Goal: Information Seeking & Learning: Learn about a topic

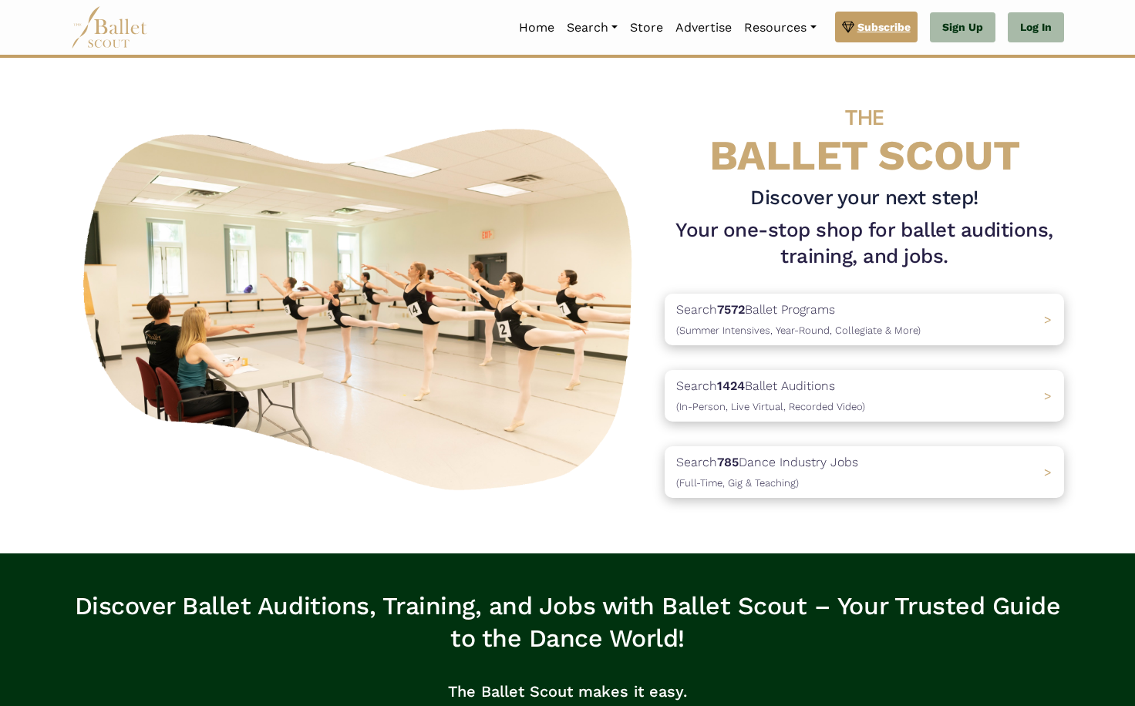
click at [853, 42] on link "Subscribe" at bounding box center [876, 27] width 82 height 31
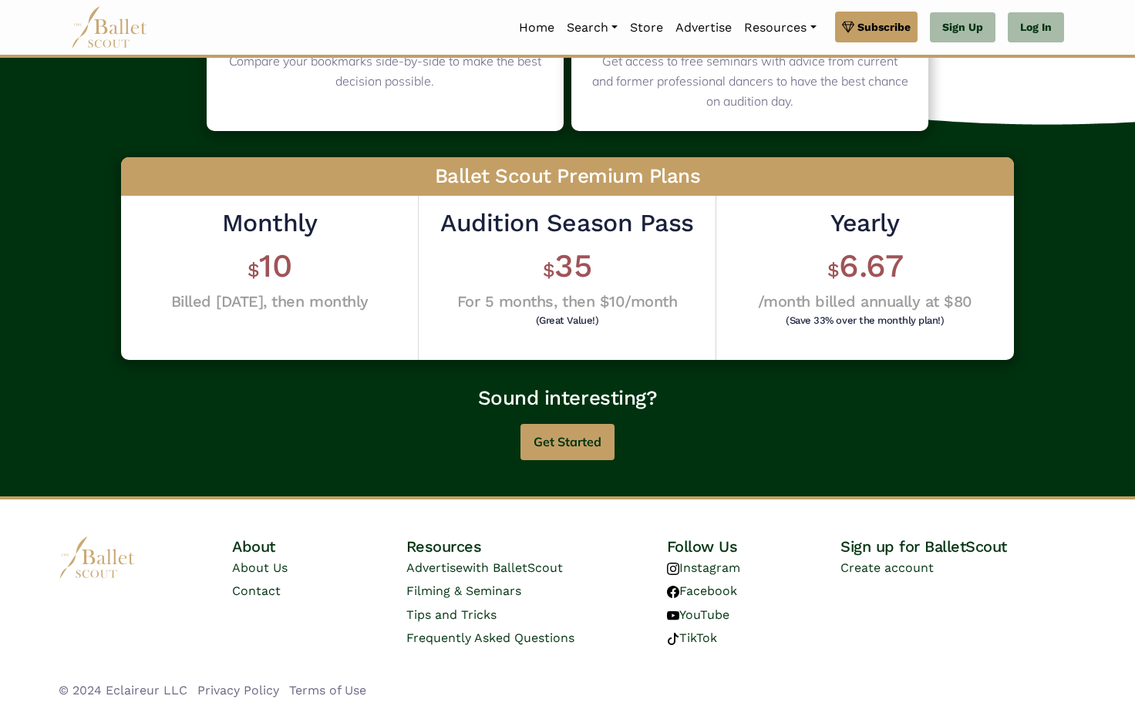
scroll to position [336, 0]
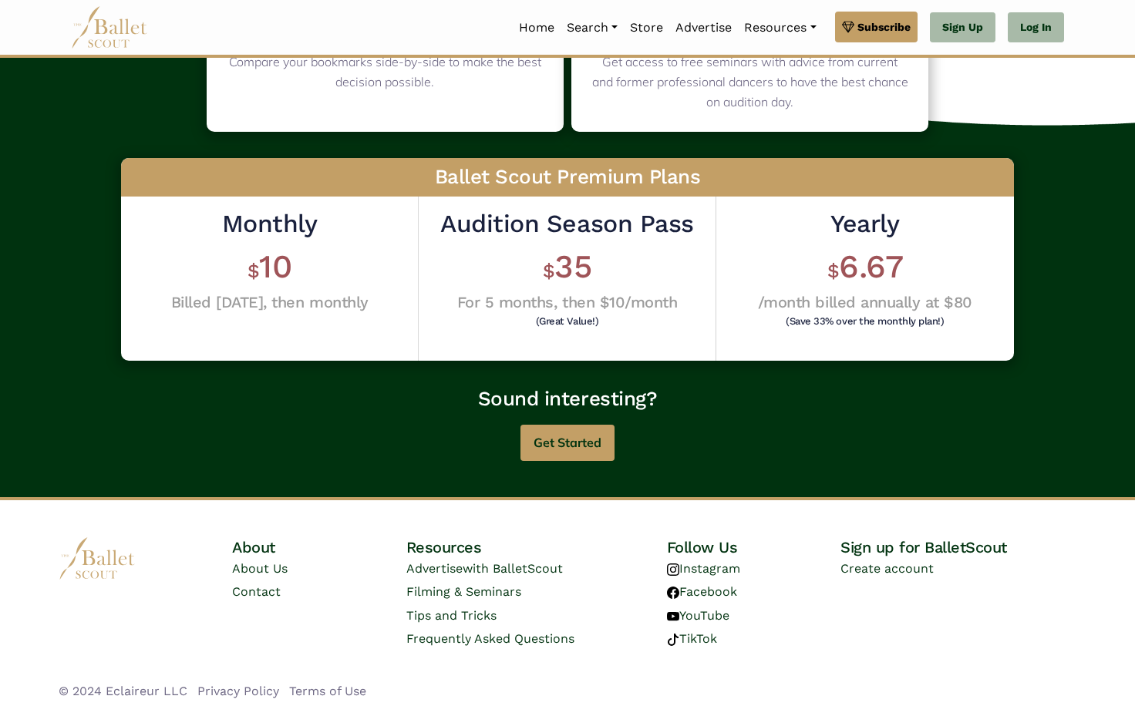
click at [576, 240] on div "Audition Season Pass $ 35 For 5 months, then $10/month (Great Value!)" at bounding box center [566, 269] width 253 height 122
click at [547, 450] on button "Get Started" at bounding box center [567, 443] width 94 height 36
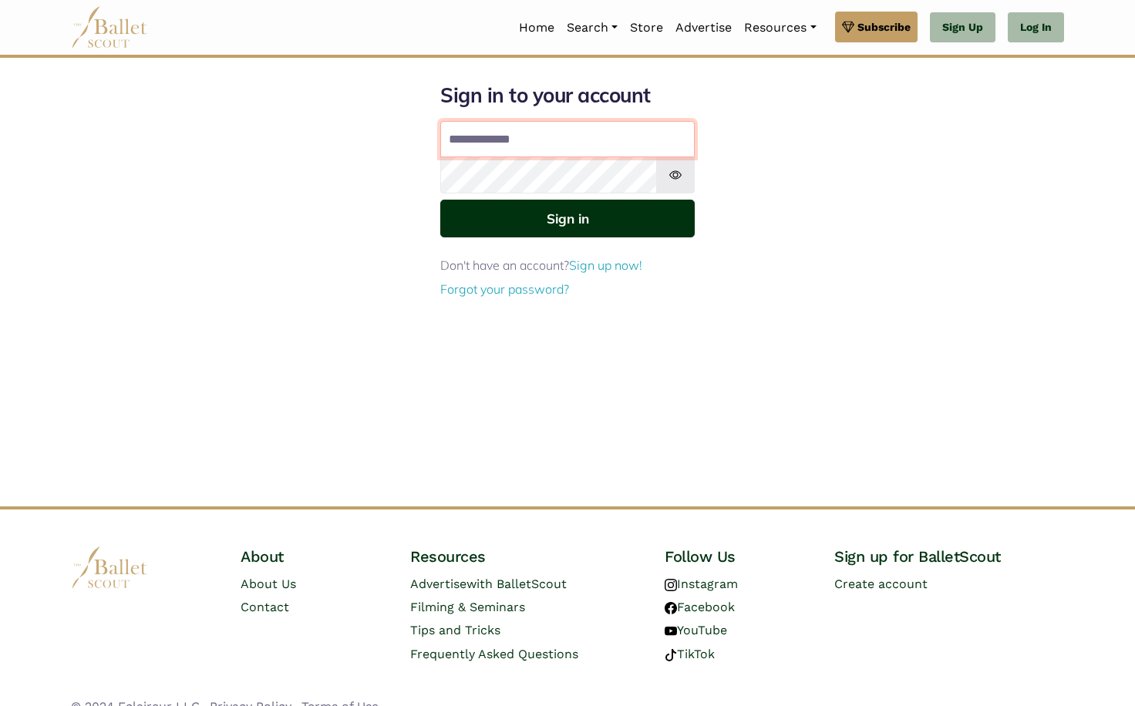
type input "**********"
click at [567, 217] on button "Sign in" at bounding box center [567, 219] width 254 height 38
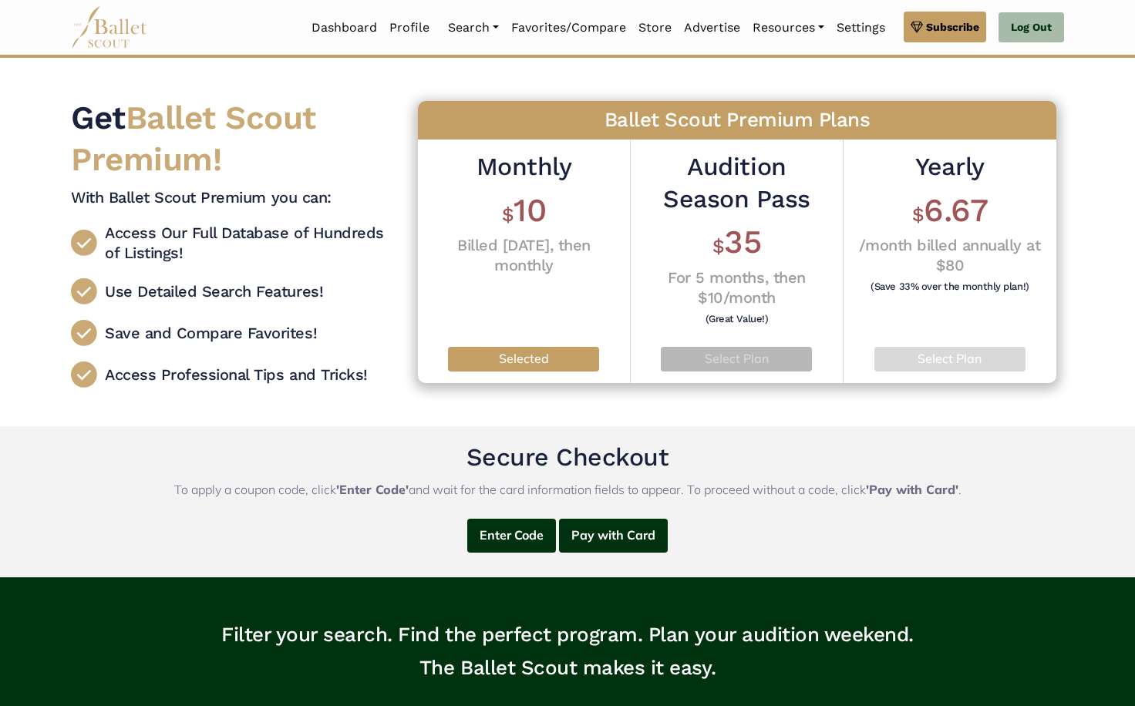
click at [728, 352] on p "Select Plan" at bounding box center [736, 359] width 126 height 20
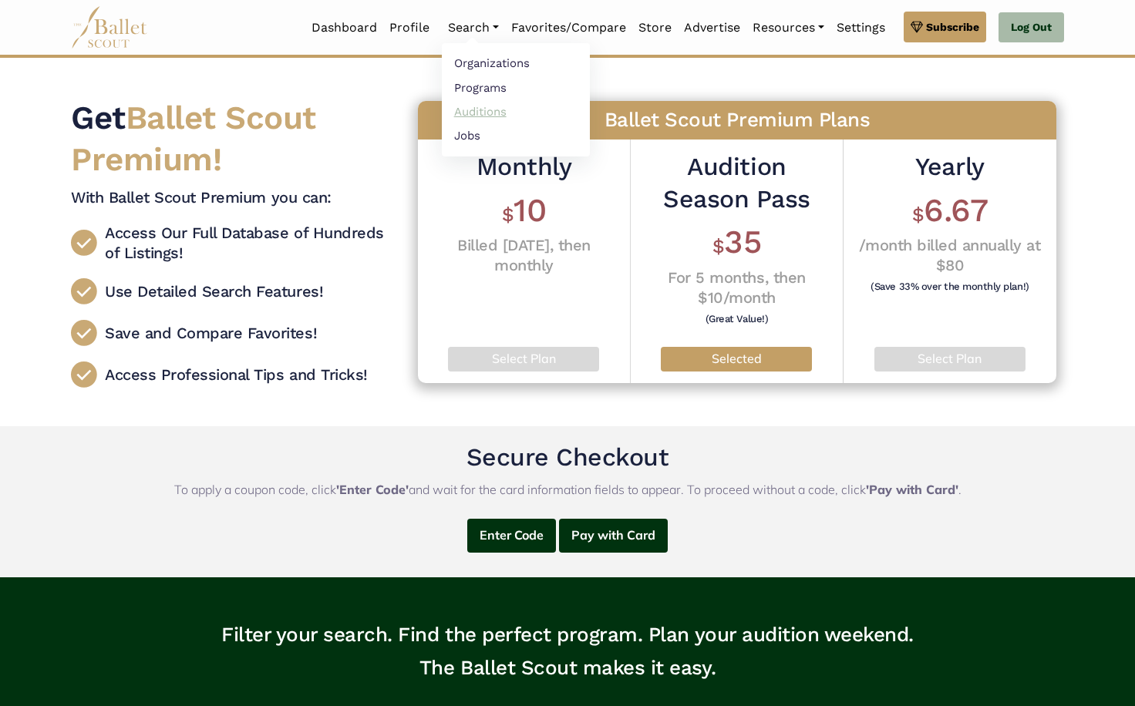
click at [466, 109] on link "Auditions" at bounding box center [516, 111] width 148 height 24
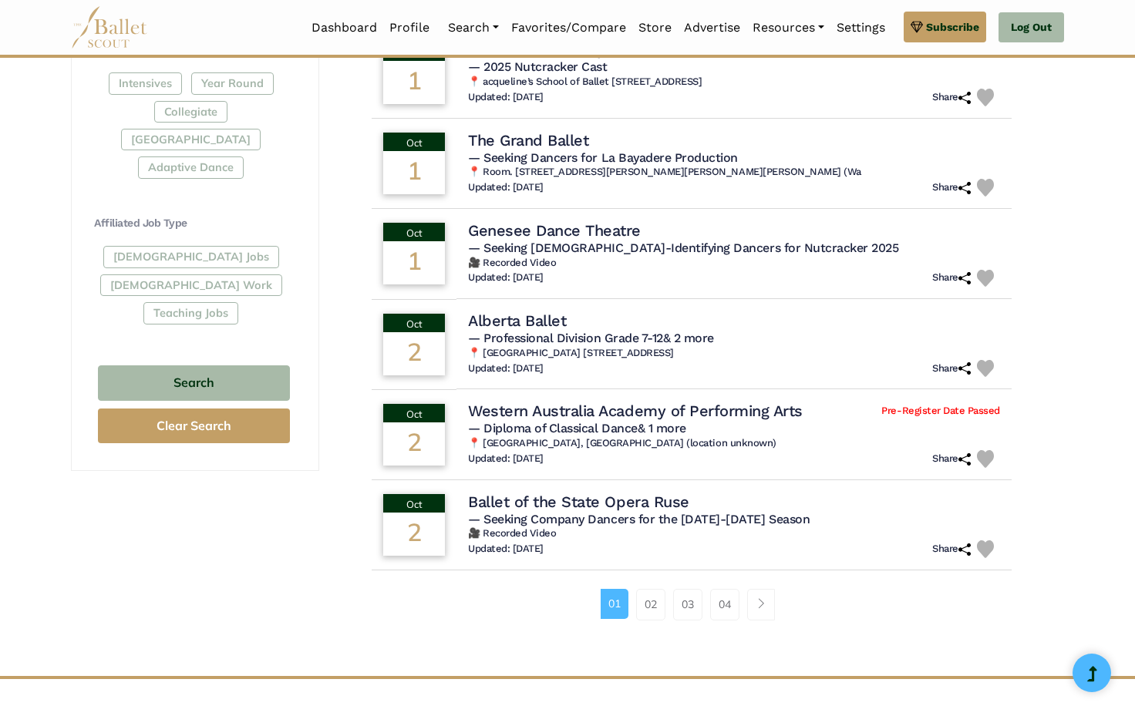
scroll to position [772, 0]
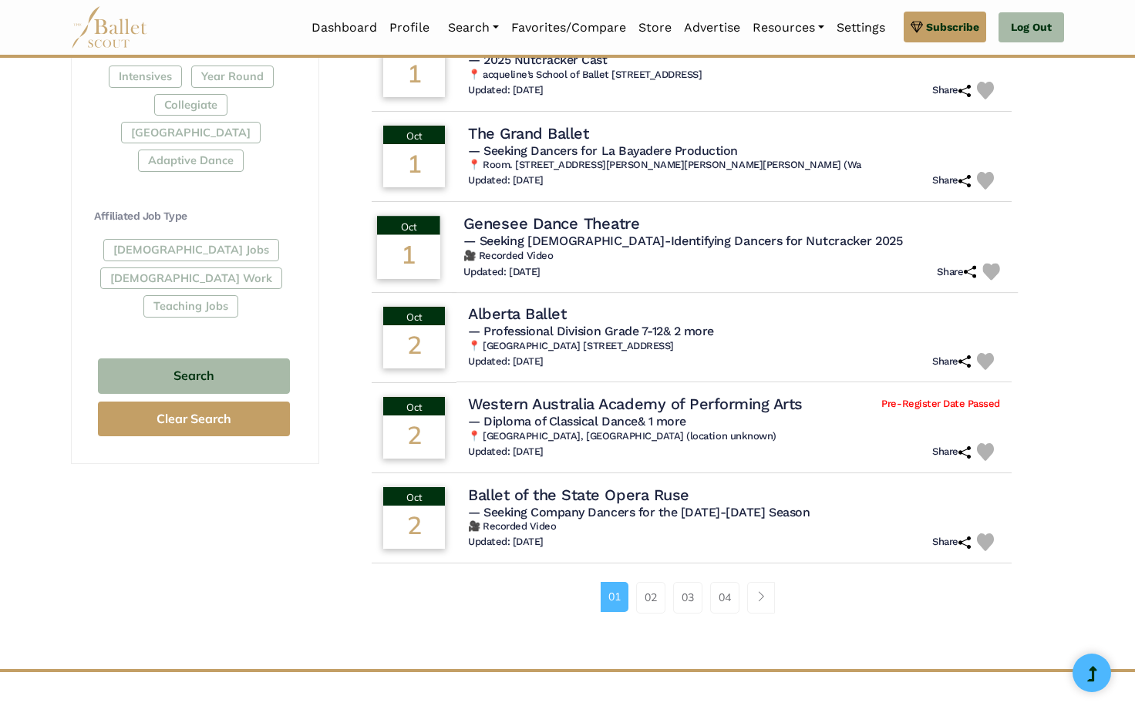
click at [129, 463] on div "Filter Search Clear Search Basic Filters Search by Name Enter Location Radius (…" at bounding box center [195, 20] width 248 height 1297
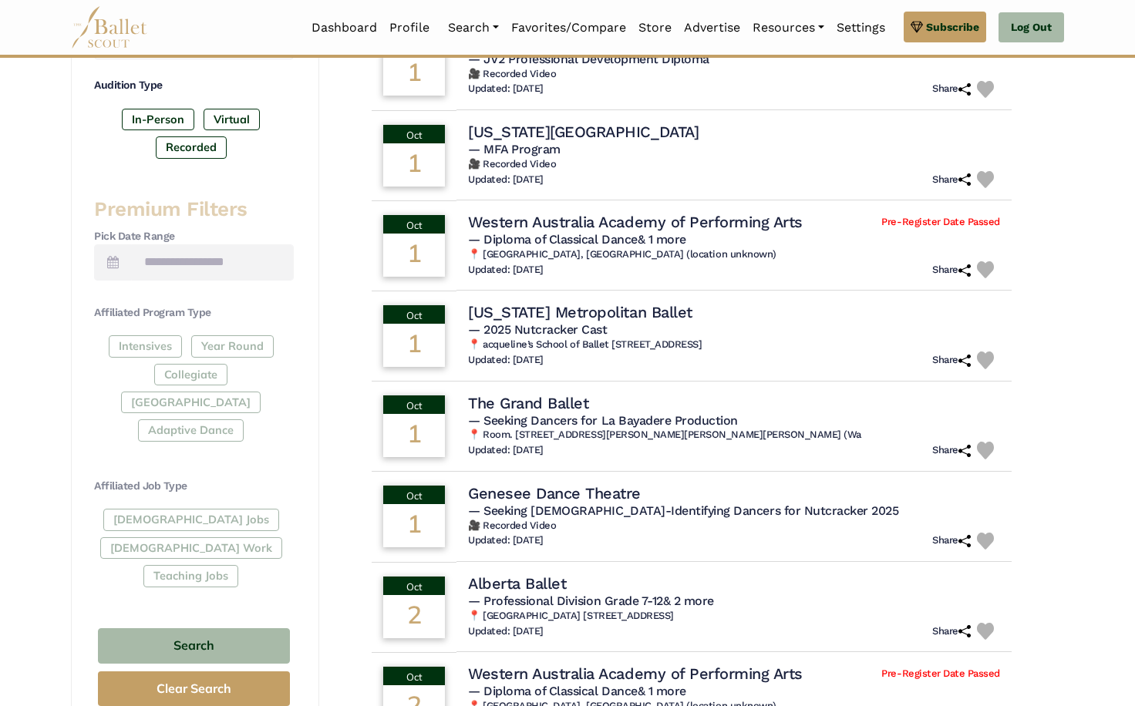
scroll to position [678, 0]
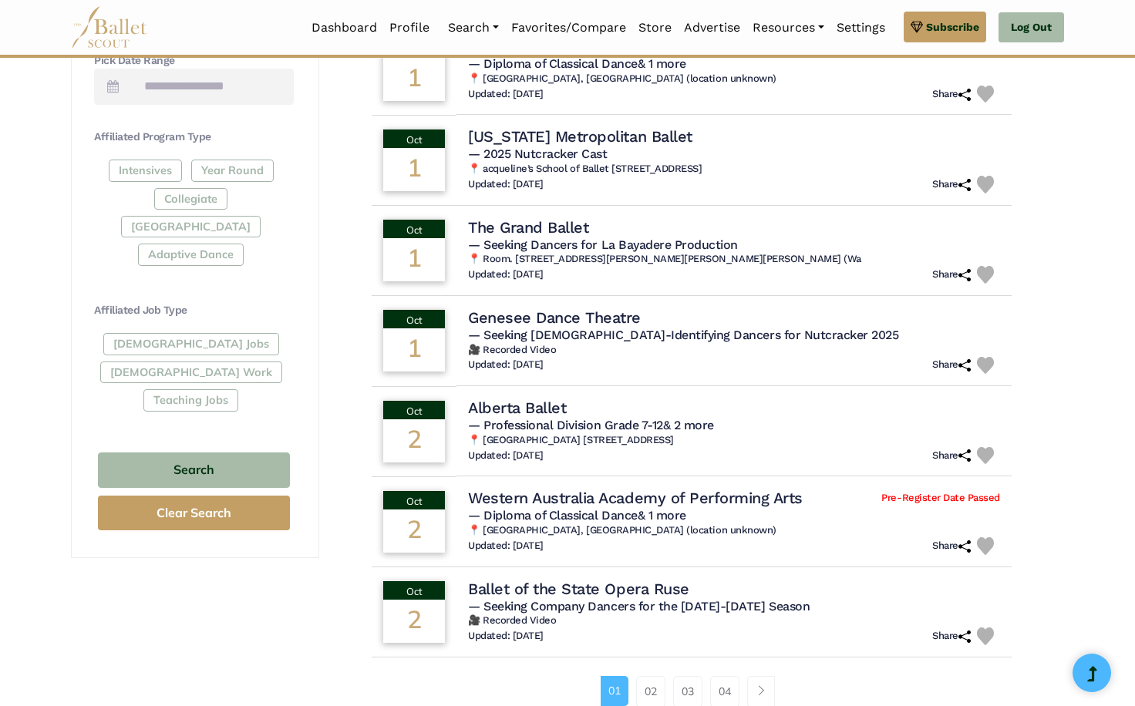
click at [150, 175] on div "Intensives Year Round Collegiate Post High School Adaptive Dance" at bounding box center [194, 216] width 200 height 113
click at [150, 167] on div "Intensives Year Round Collegiate Post High School Adaptive Dance" at bounding box center [194, 216] width 200 height 113
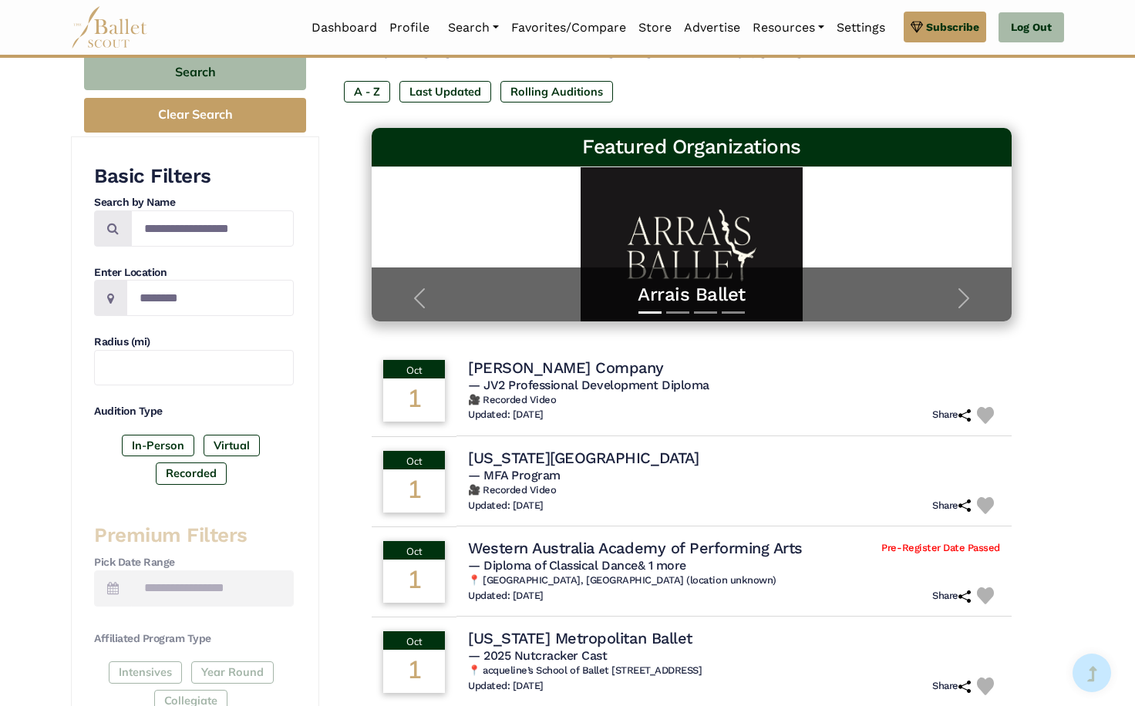
scroll to position [173, 0]
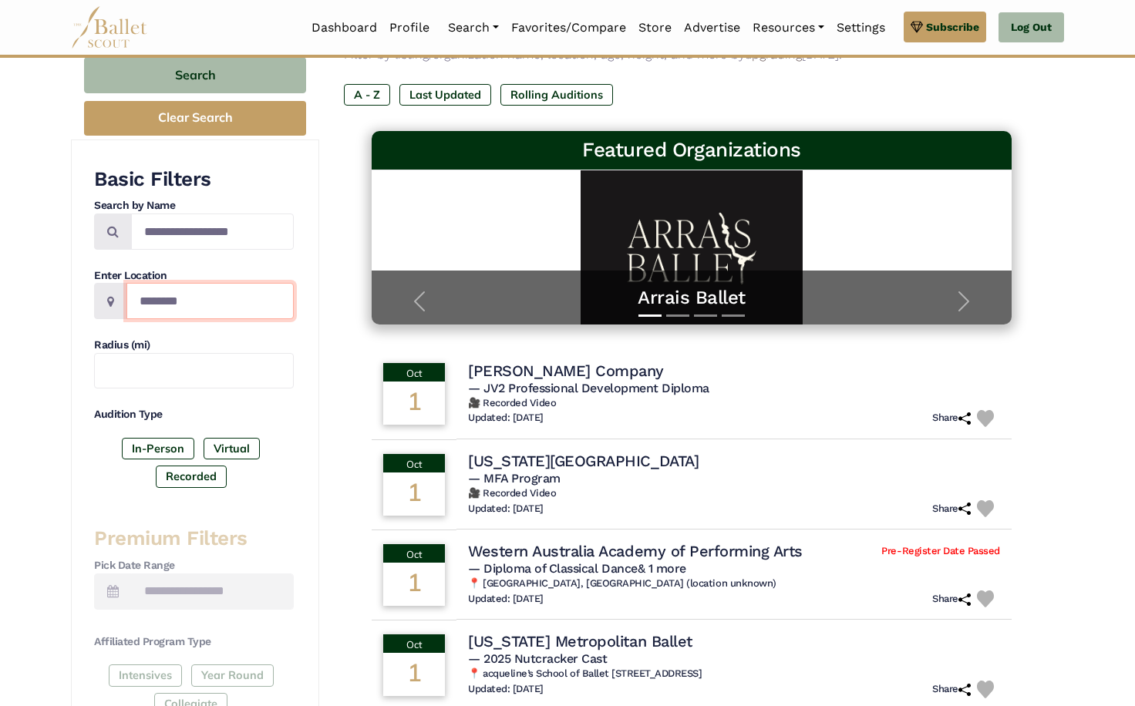
click at [153, 315] on input "Location" at bounding box center [209, 301] width 167 height 36
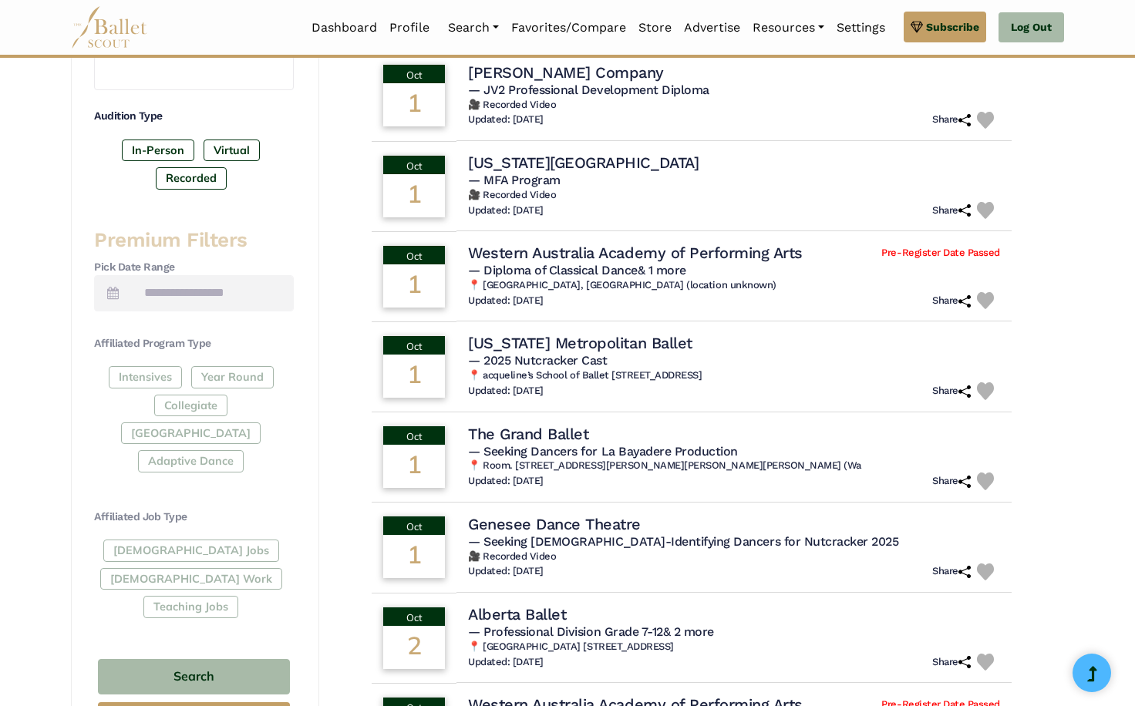
scroll to position [473, 0]
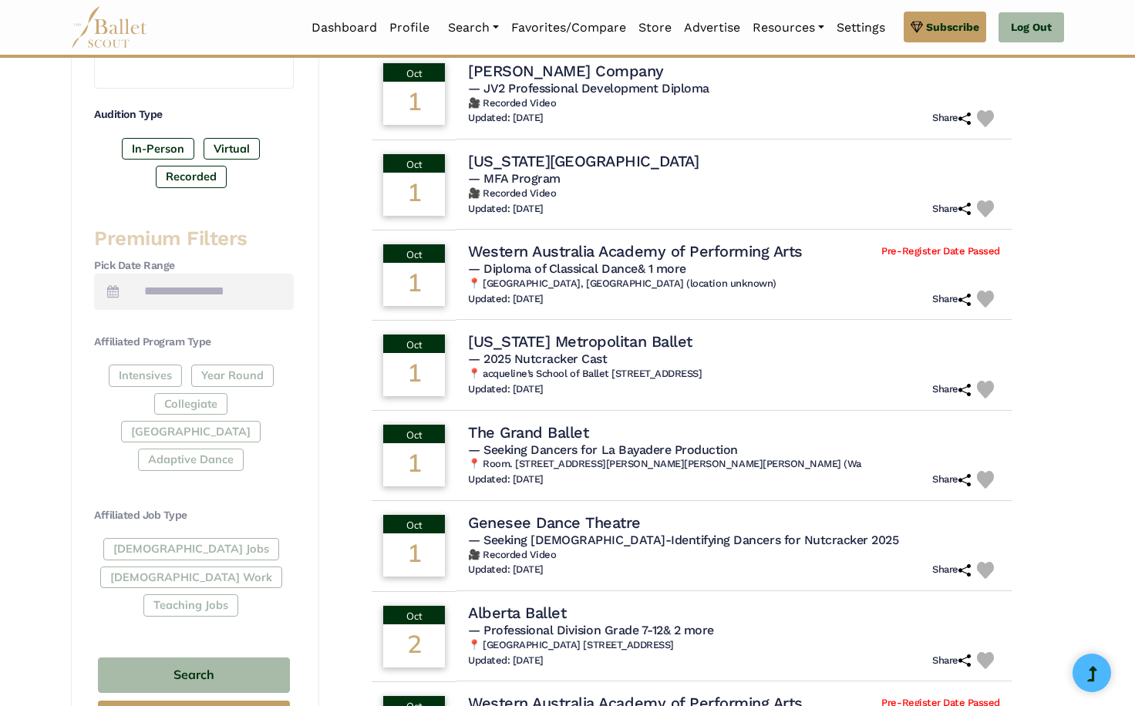
type input "********"
click at [139, 378] on div "Intensives Year Round Collegiate Post High School Adaptive Dance" at bounding box center [194, 421] width 200 height 113
click at [140, 367] on div "Intensives Year Round Collegiate Post High School Adaptive Dance" at bounding box center [194, 421] width 200 height 113
click at [119, 296] on span at bounding box center [113, 292] width 38 height 36
click at [110, 274] on span at bounding box center [113, 292] width 38 height 36
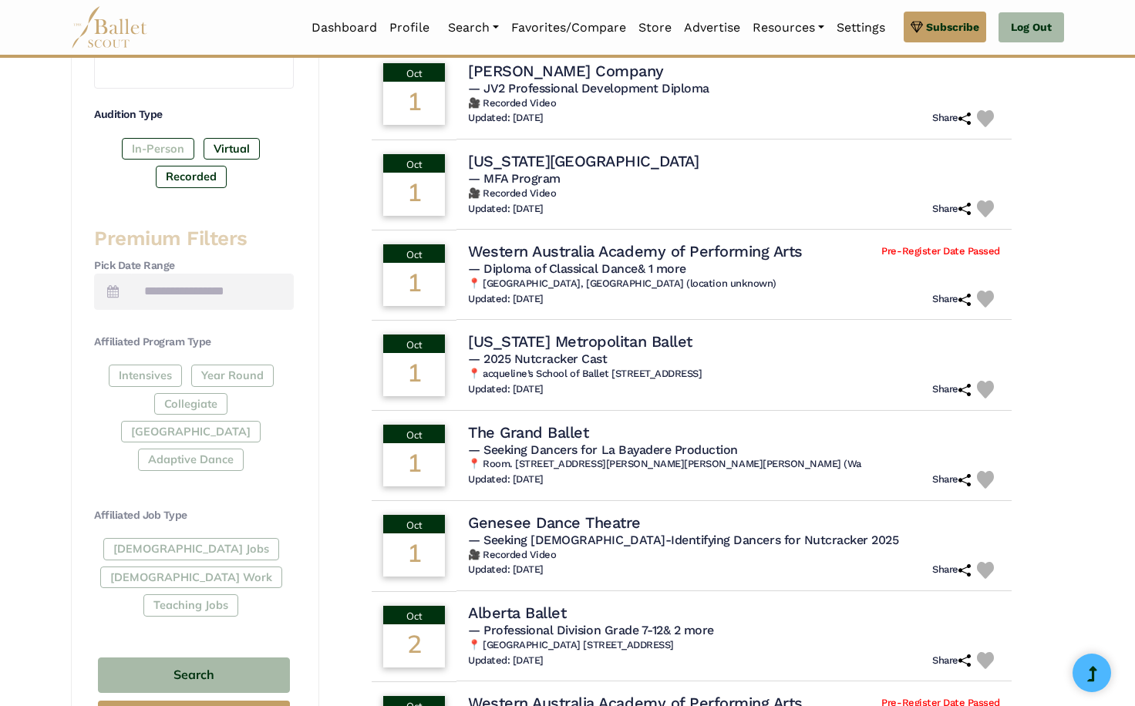
click at [165, 151] on label "In-Person" at bounding box center [158, 149] width 72 height 22
click at [155, 584] on div "Basic Filters Search by Name Enter Location ******** Radius (mi) Audition Type …" at bounding box center [194, 303] width 200 height 873
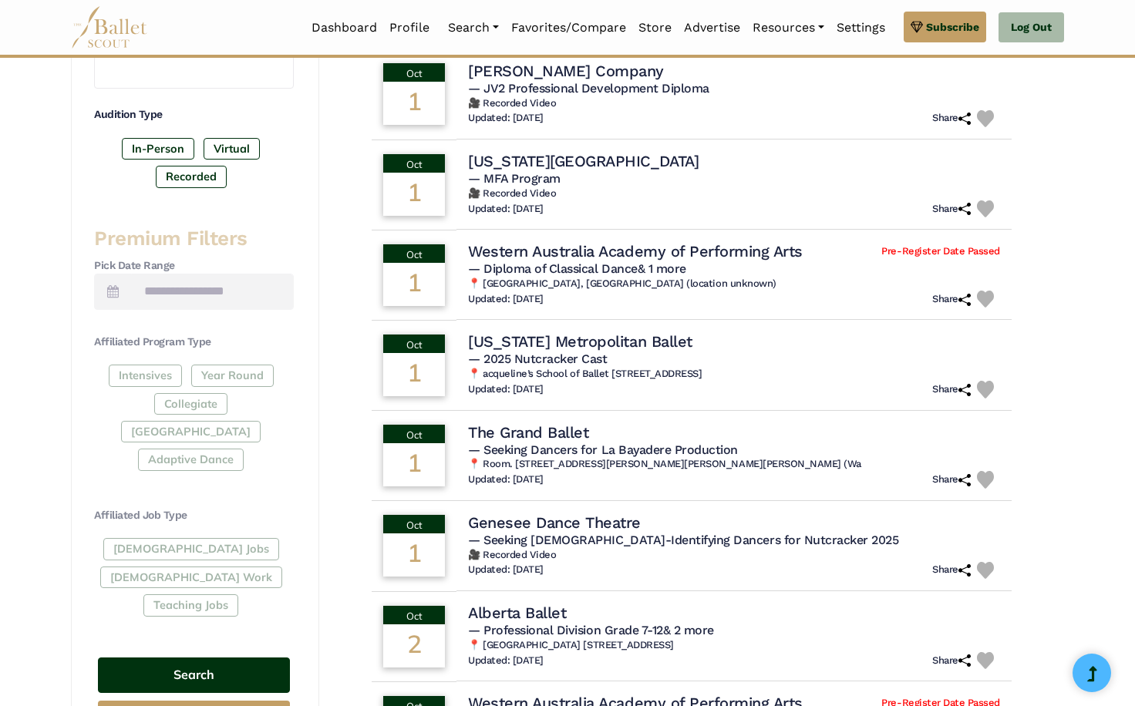
click at [154, 657] on button "Search" at bounding box center [194, 675] width 192 height 36
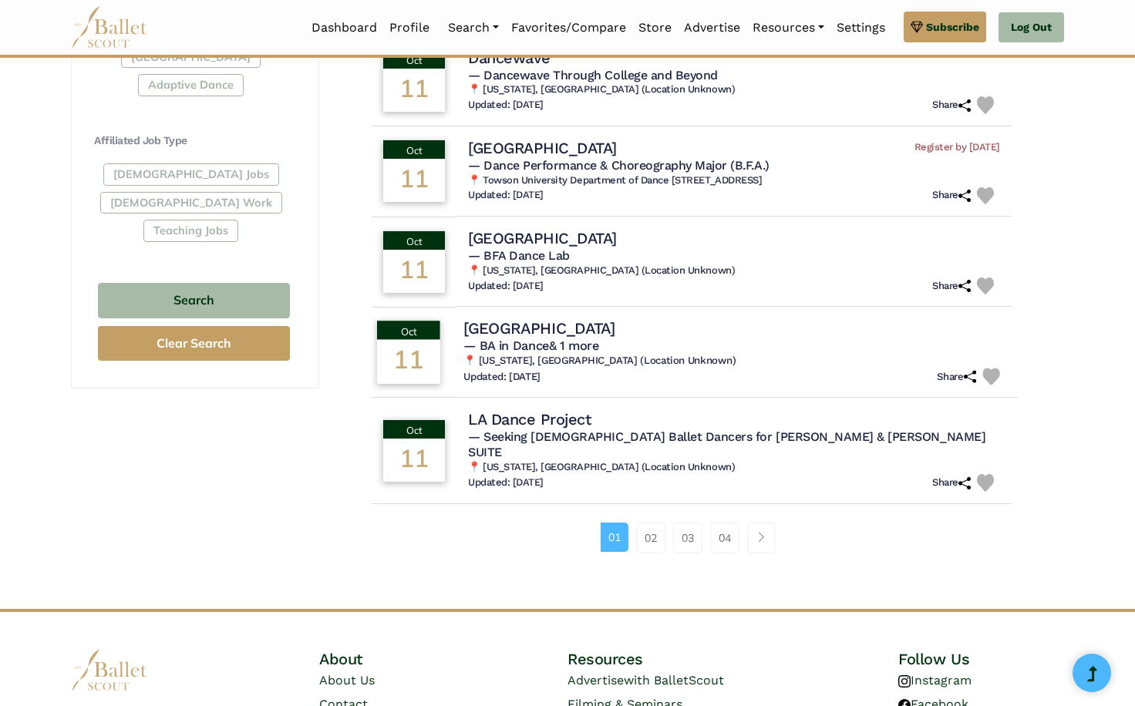
scroll to position [848, 0]
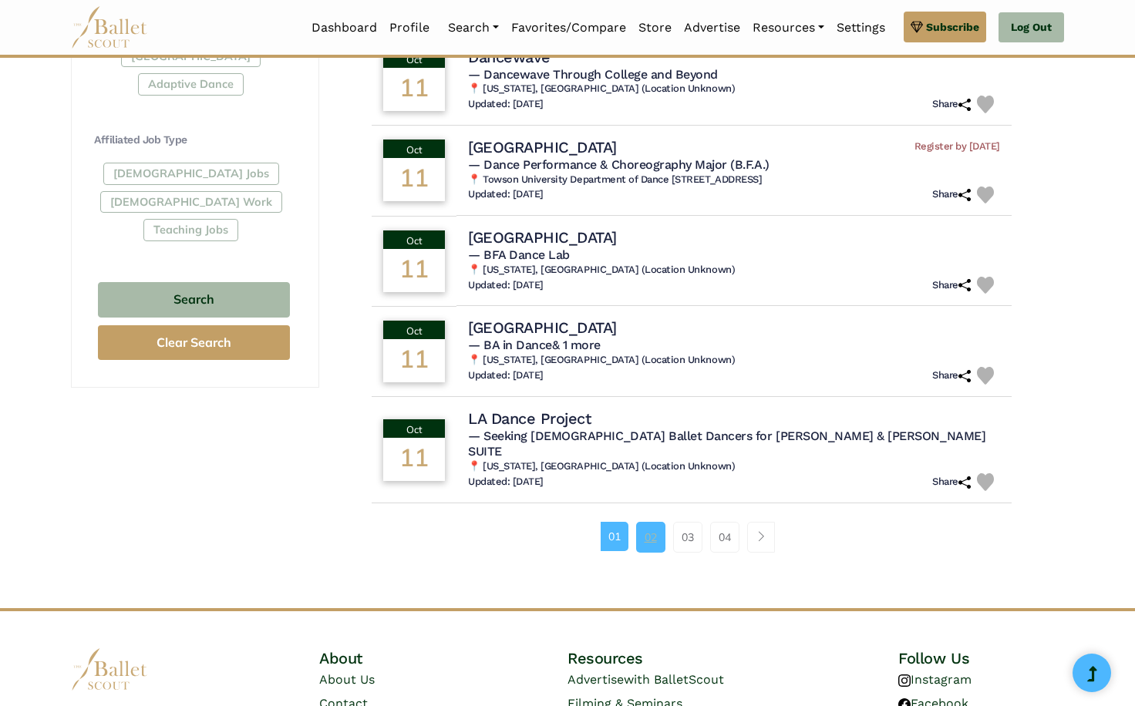
click at [651, 522] on link "02" at bounding box center [650, 537] width 29 height 31
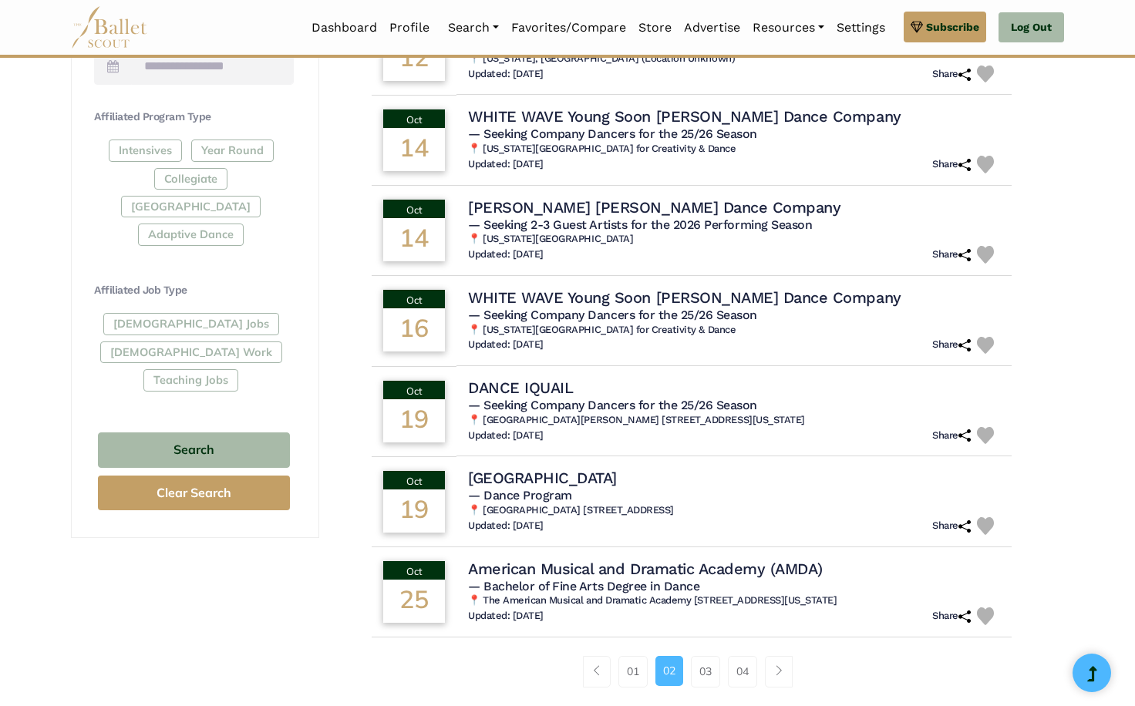
scroll to position [700, 0]
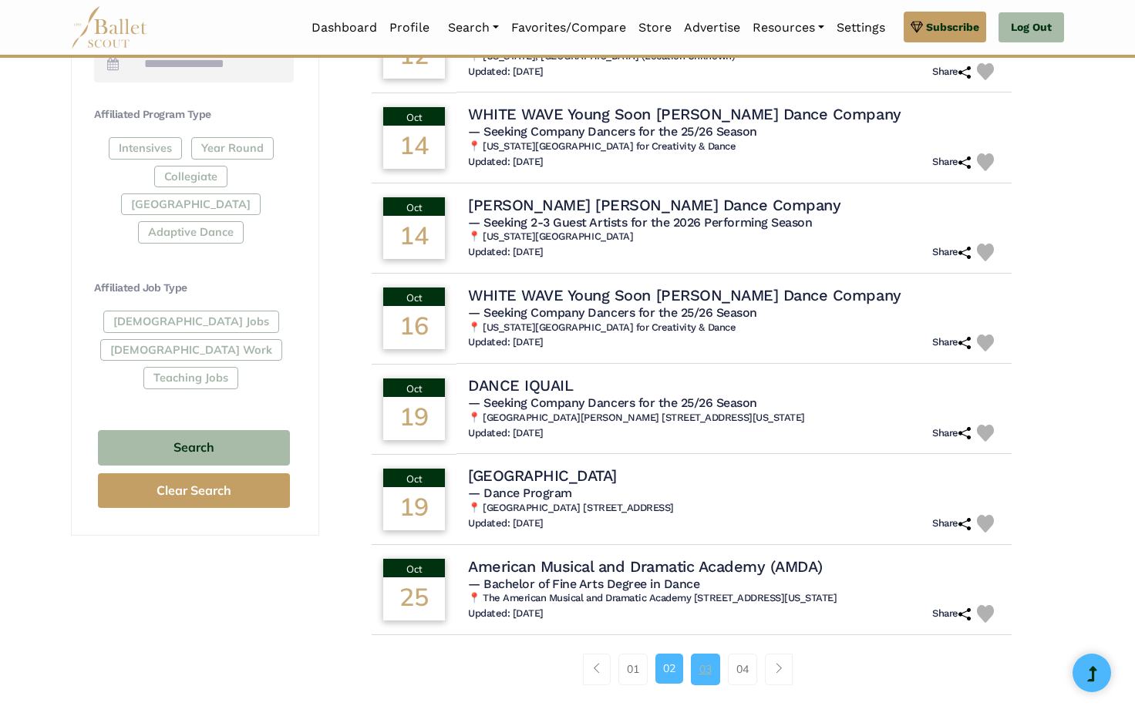
click at [706, 654] on link "03" at bounding box center [705, 669] width 29 height 31
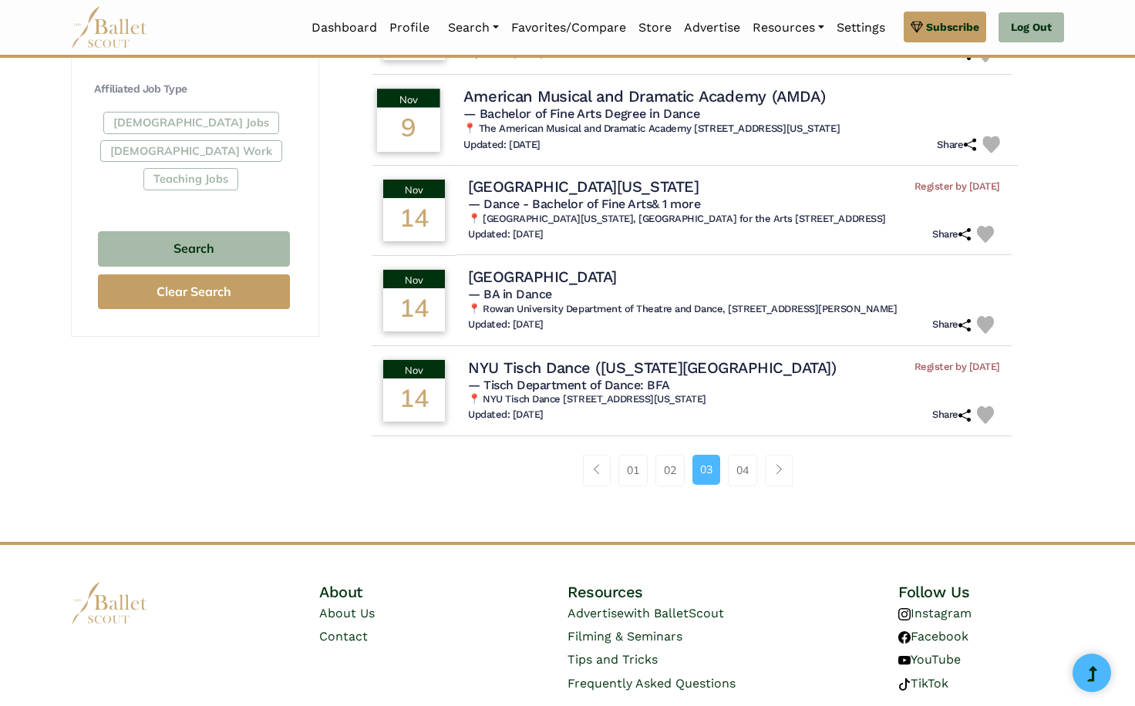
scroll to position [908, 0]
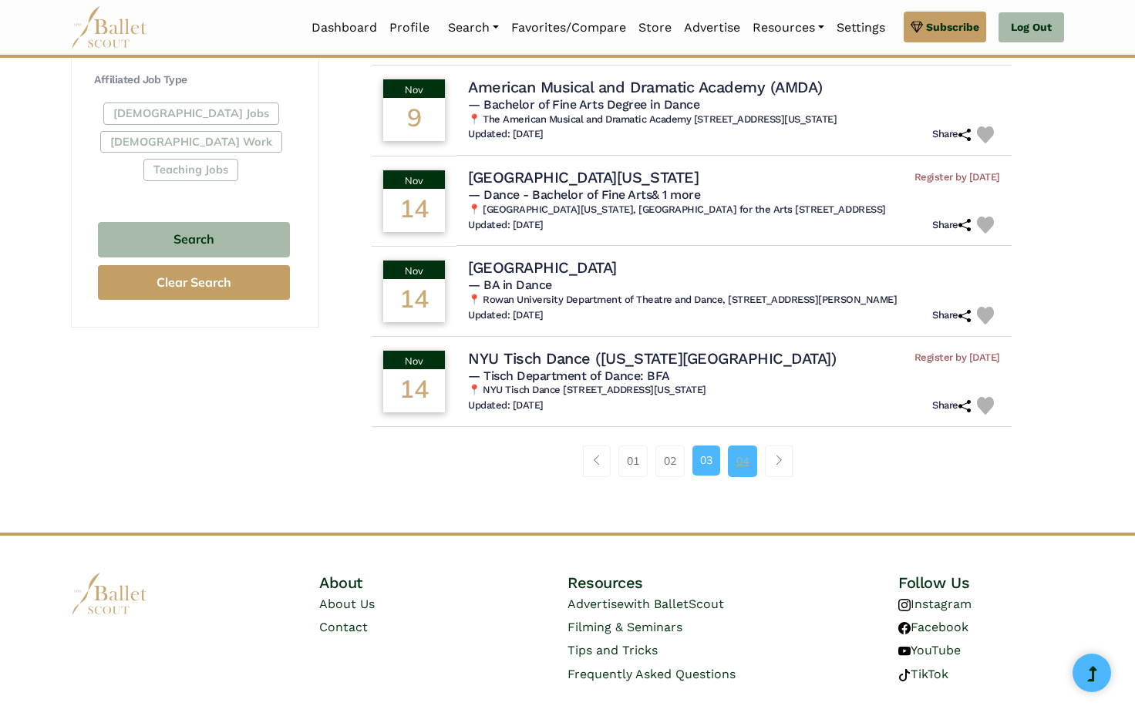
click at [741, 447] on link "04" at bounding box center [742, 461] width 29 height 31
